Goal: Information Seeking & Learning: Compare options

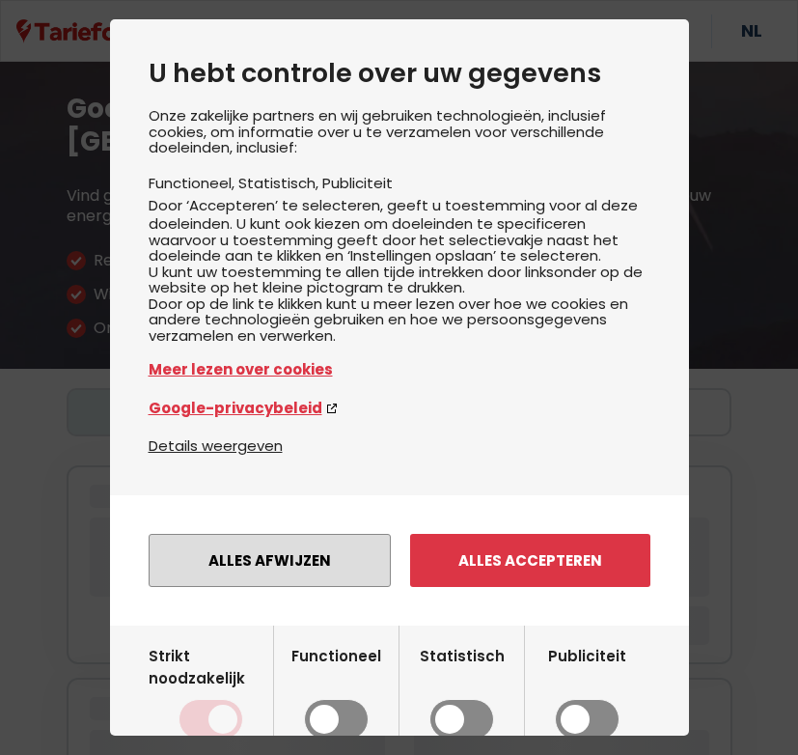
click at [265, 587] on button "Alles afwijzen" at bounding box center [270, 560] width 242 height 53
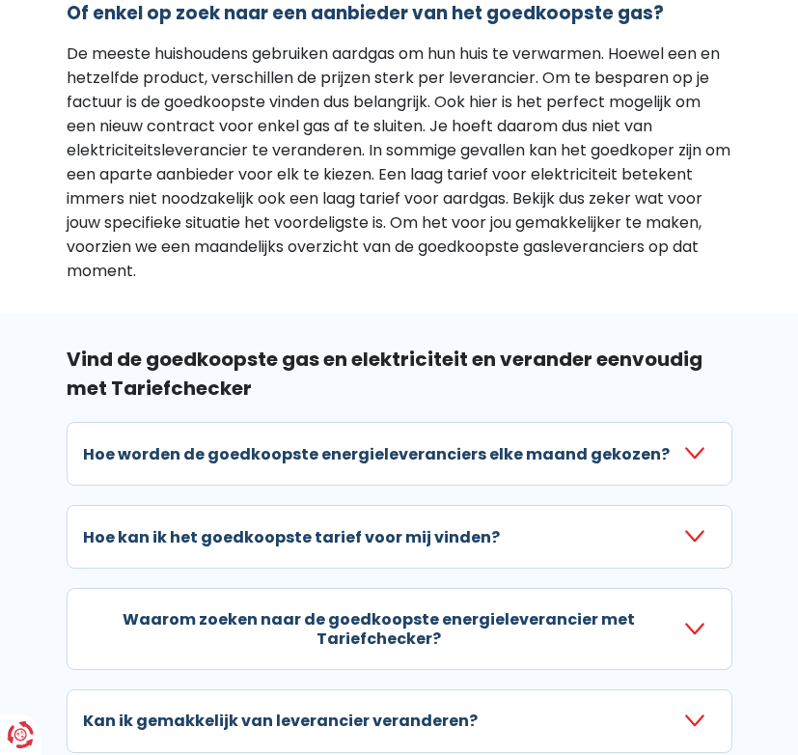
scroll to position [2577, 0]
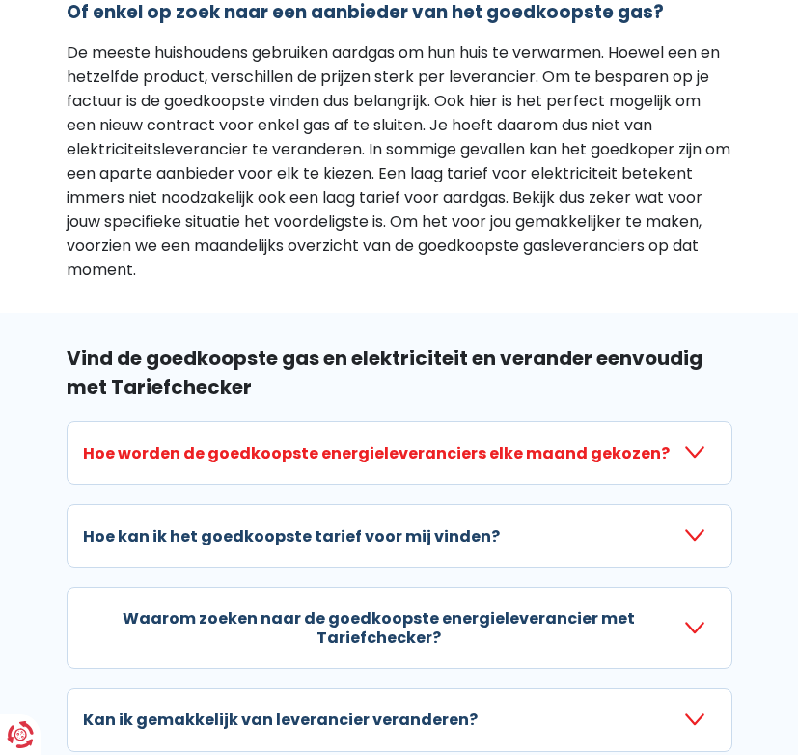
click at [691, 443] on icon "button" at bounding box center [695, 452] width 19 height 19
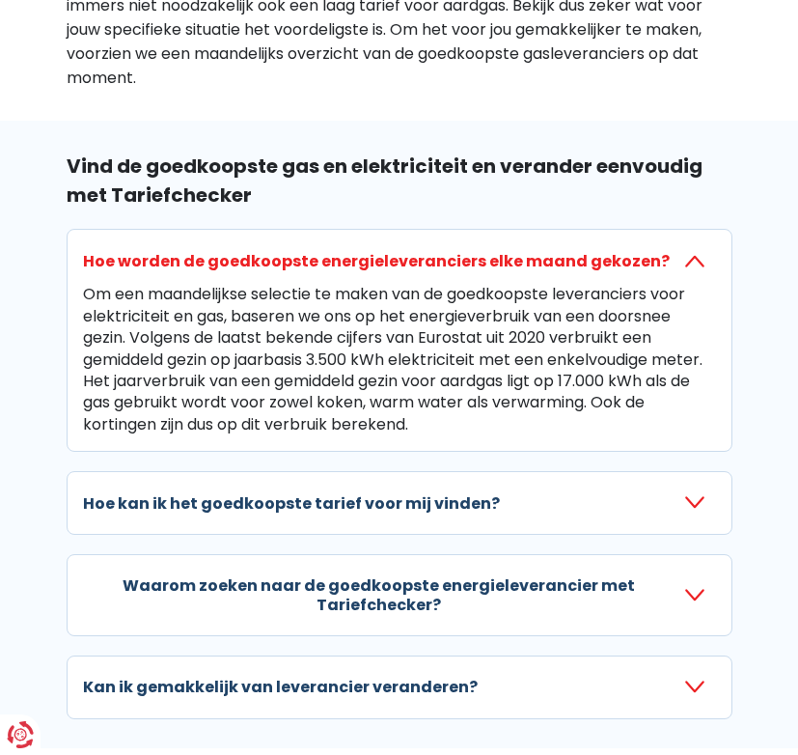
scroll to position [2770, 0]
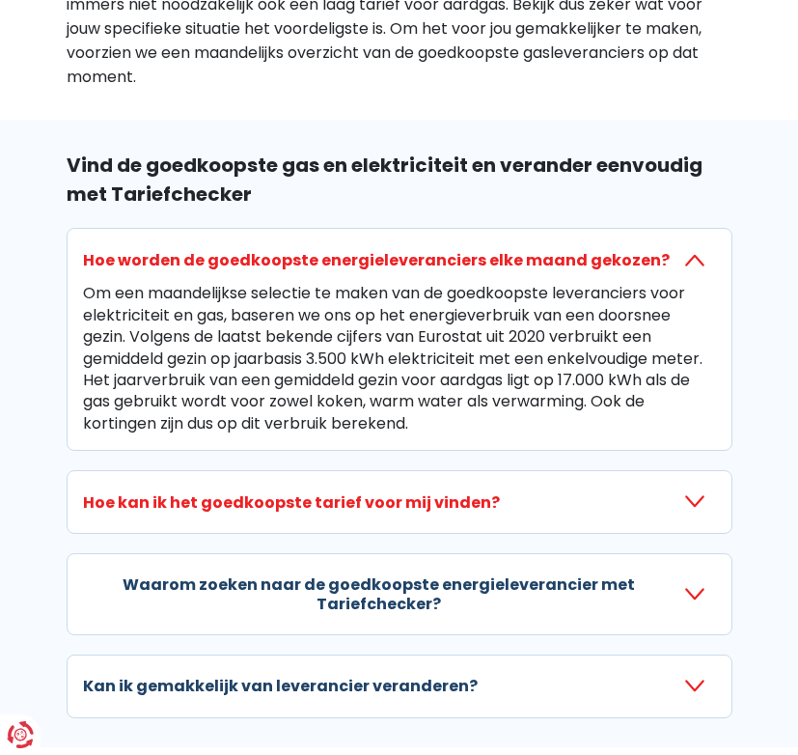
click at [691, 492] on icon "button" at bounding box center [695, 501] width 19 height 19
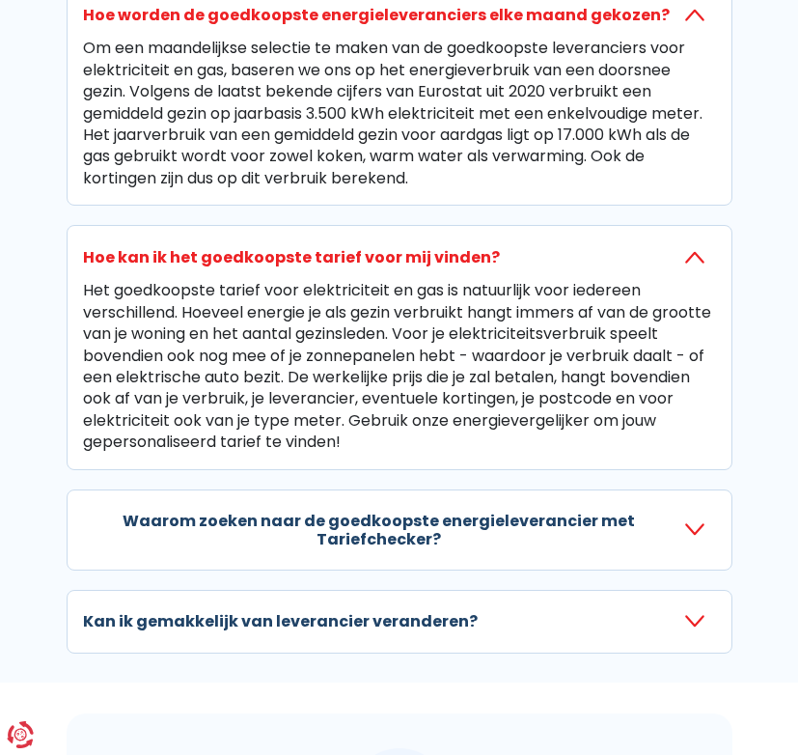
scroll to position [3019, 0]
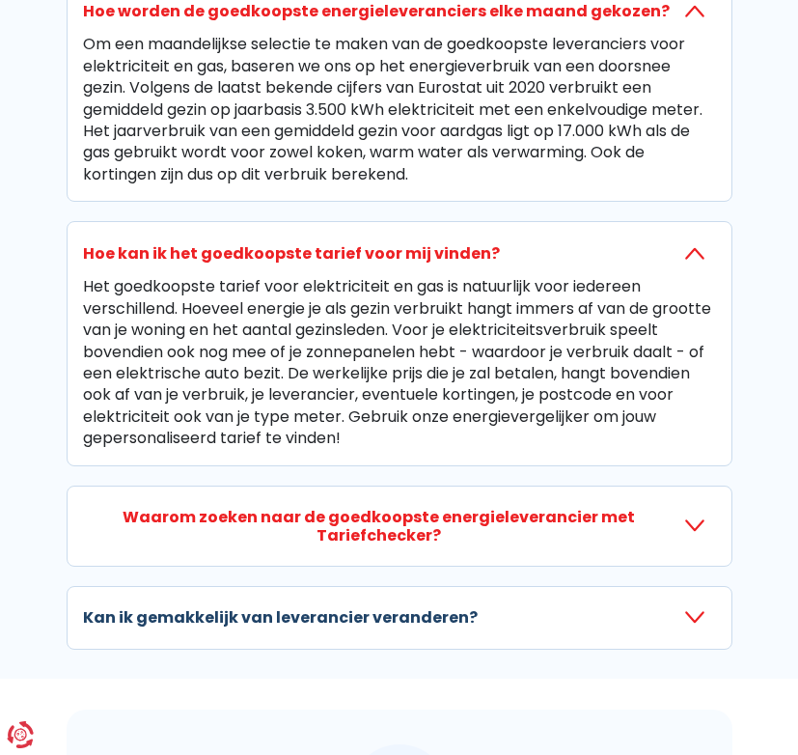
click at [689, 517] on icon "button" at bounding box center [695, 526] width 19 height 19
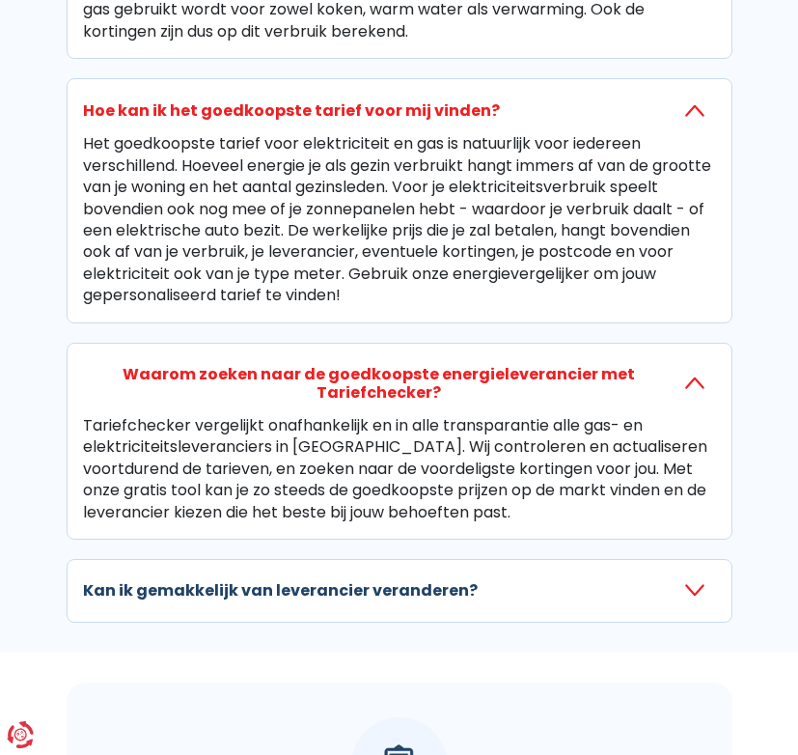
scroll to position [3189, 0]
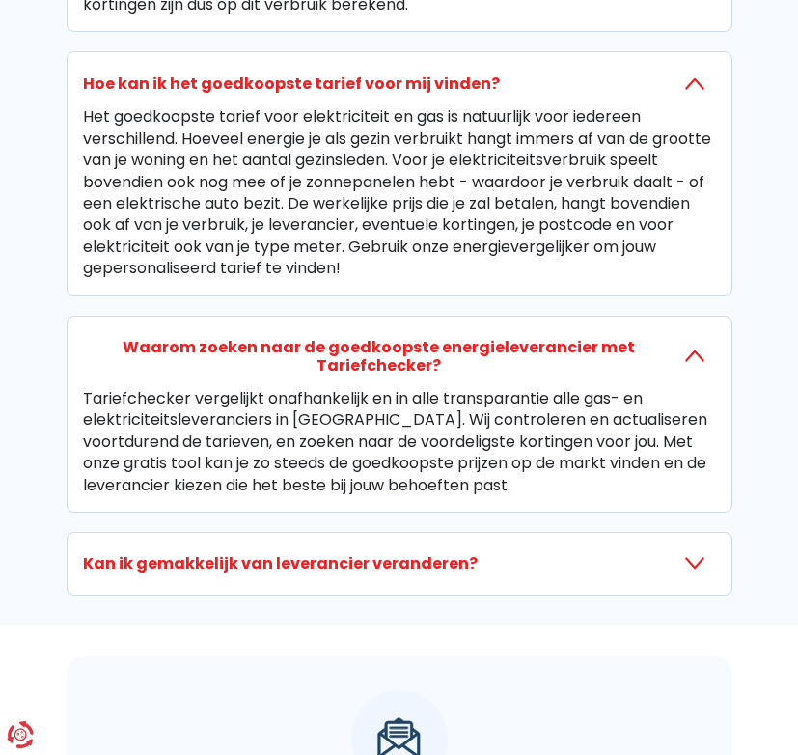
click at [686, 554] on icon "button" at bounding box center [695, 563] width 19 height 19
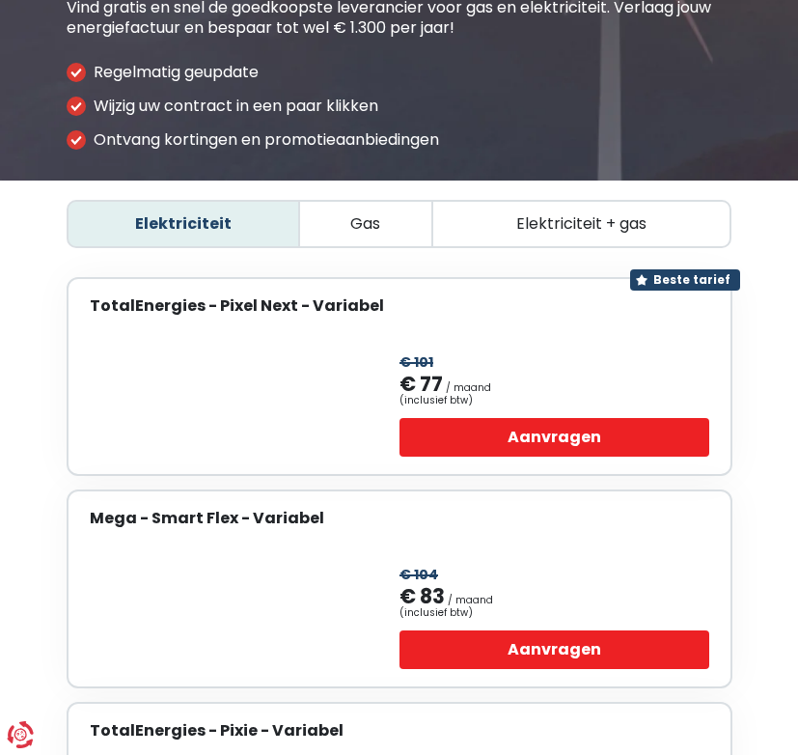
scroll to position [190, 0]
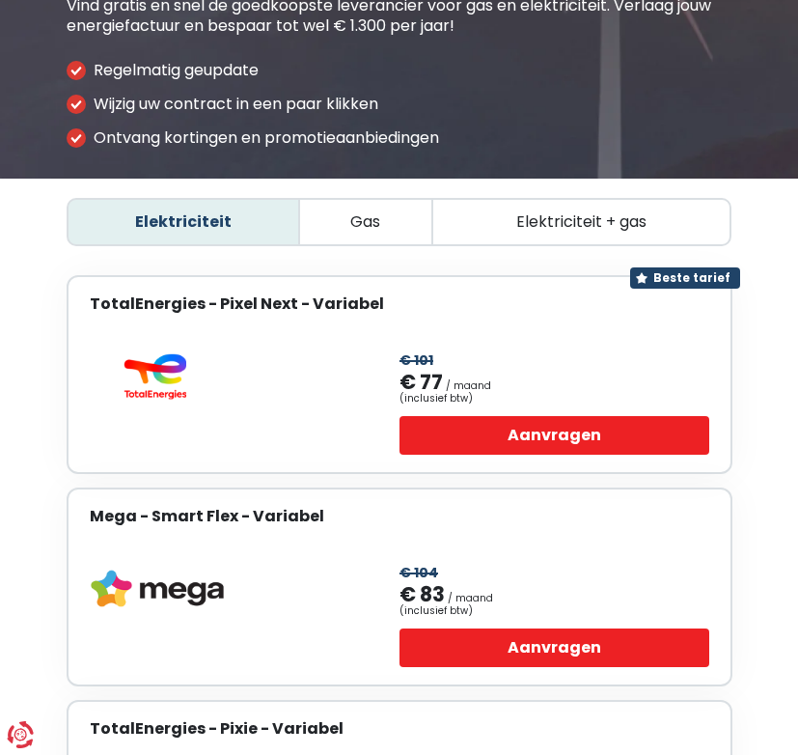
click at [362, 220] on span "Gas" at bounding box center [365, 221] width 30 height 18
click at [362, 220] on input "Gas" at bounding box center [365, 221] width 13 height 13
radio input "true"
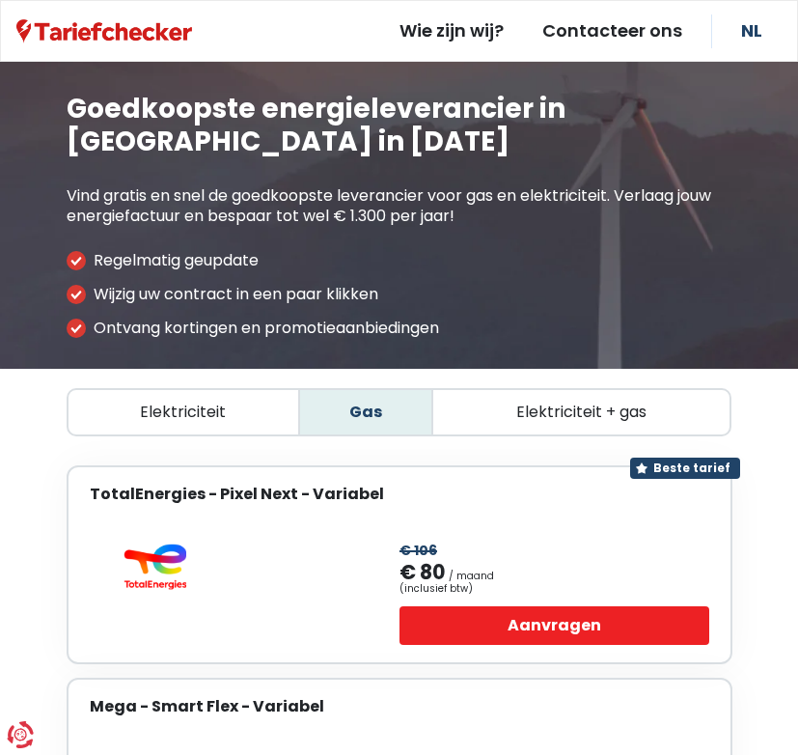
scroll to position [0, 0]
click at [576, 406] on span "Elektriciteit + gas" at bounding box center [582, 412] width 130 height 18
click at [576, 406] on input "Elektriciteit + gas" at bounding box center [581, 412] width 13 height 13
radio input "true"
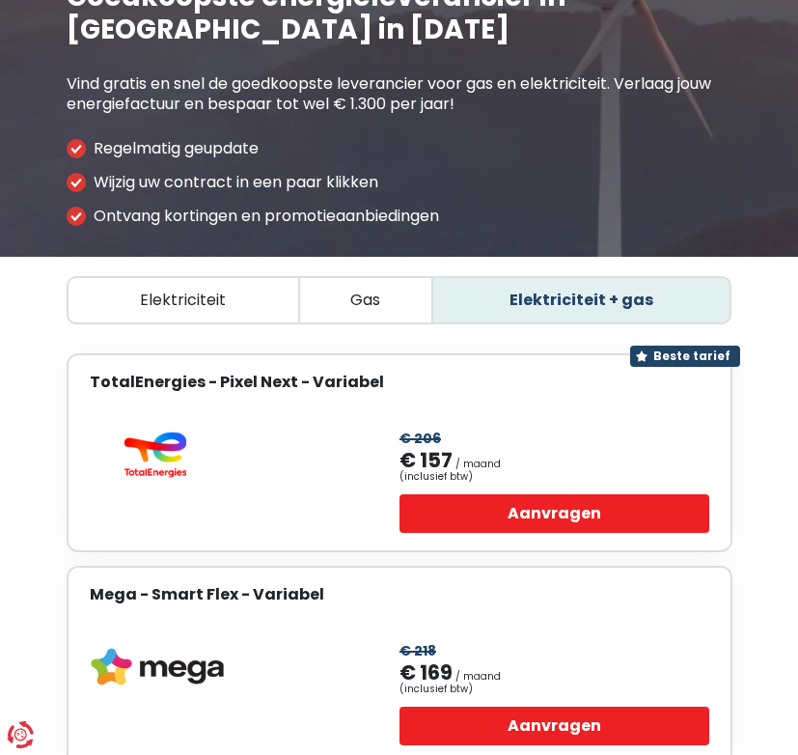
scroll to position [102, 0]
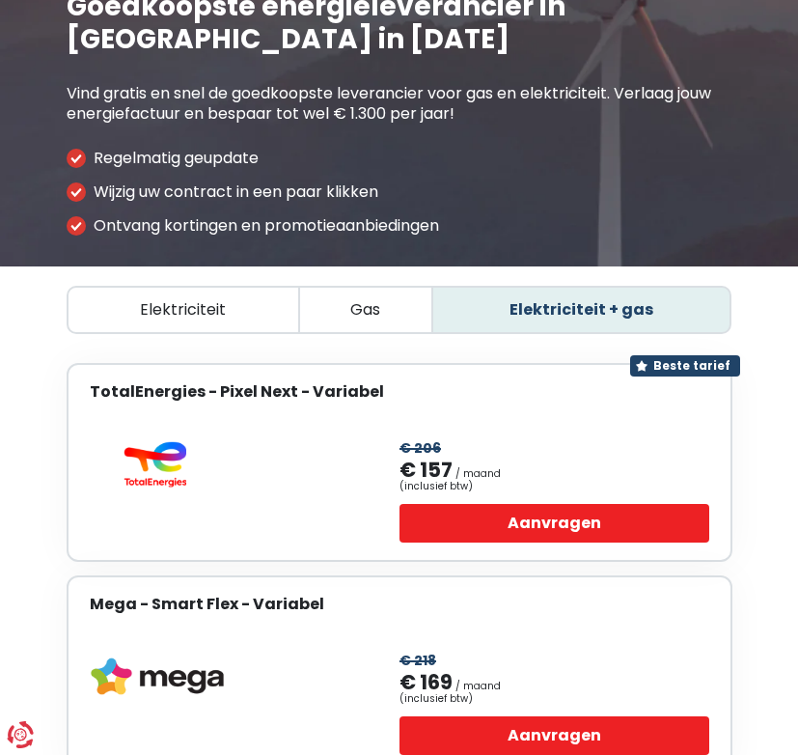
click at [177, 303] on span "Elektriciteit" at bounding box center [183, 309] width 86 height 18
click at [177, 303] on input "Elektriciteit" at bounding box center [183, 309] width 13 height 13
radio input "true"
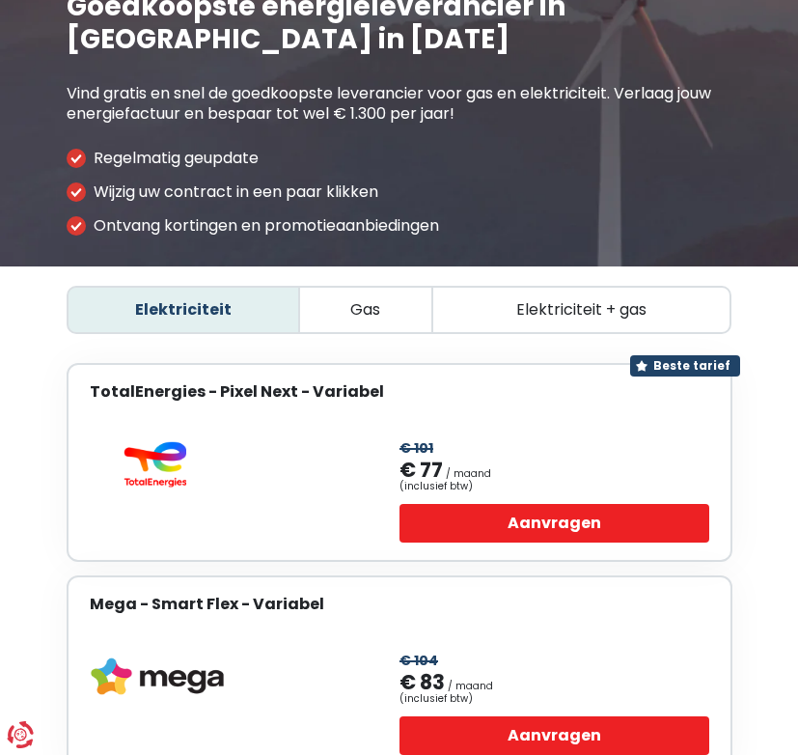
click at [368, 312] on span "Gas" at bounding box center [365, 309] width 30 height 18
click at [368, 312] on input "Gas" at bounding box center [365, 309] width 13 height 13
radio input "true"
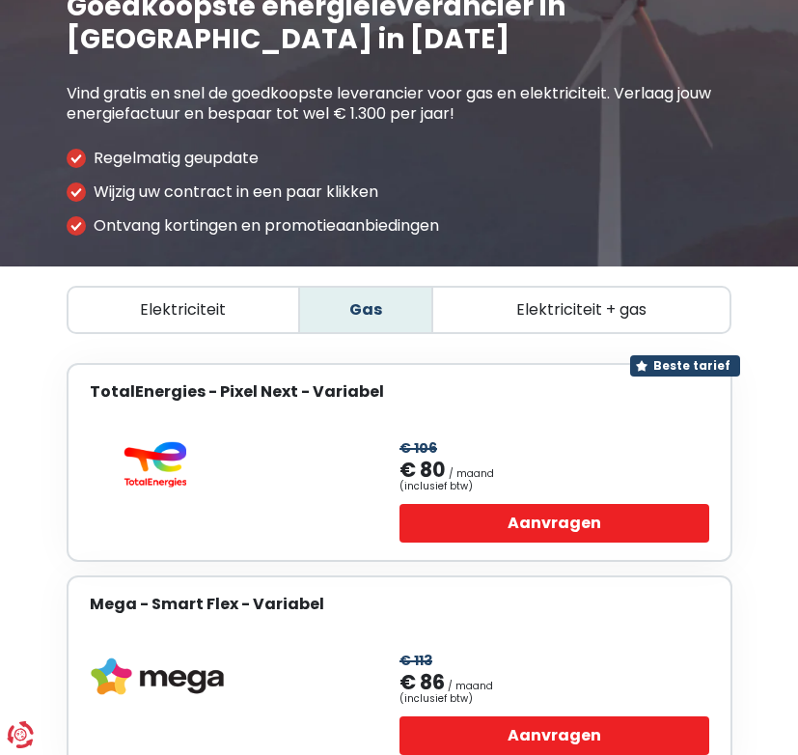
click at [574, 304] on span "Elektriciteit + gas" at bounding box center [582, 309] width 130 height 18
click at [575, 304] on input "Elektriciteit + gas" at bounding box center [581, 309] width 13 height 13
radio input "true"
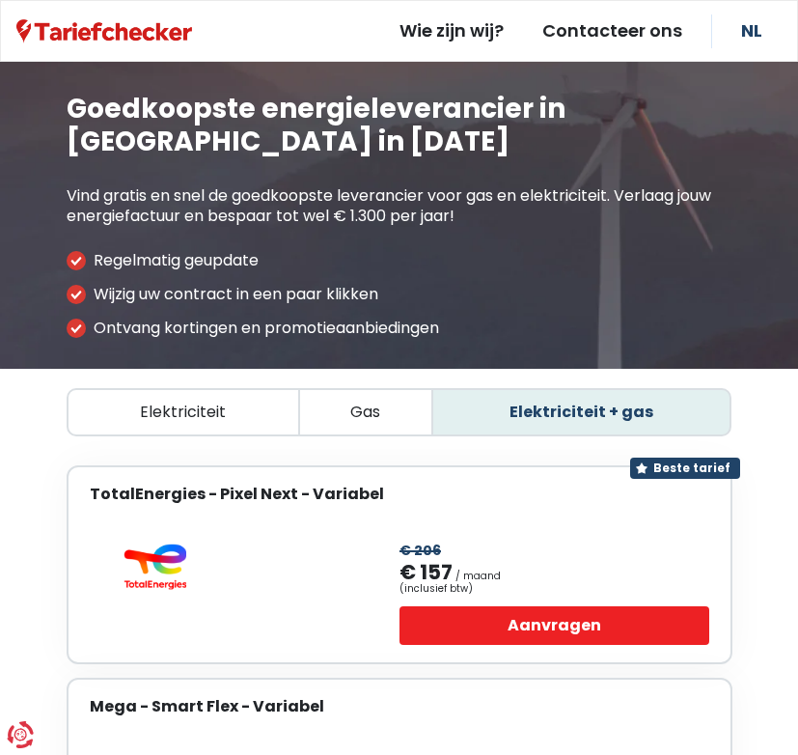
scroll to position [0, 0]
click at [173, 404] on span "Elektriciteit" at bounding box center [183, 412] width 86 height 18
click at [177, 406] on input "Elektriciteit" at bounding box center [183, 412] width 13 height 13
radio input "true"
